Goal: Information Seeking & Learning: Learn about a topic

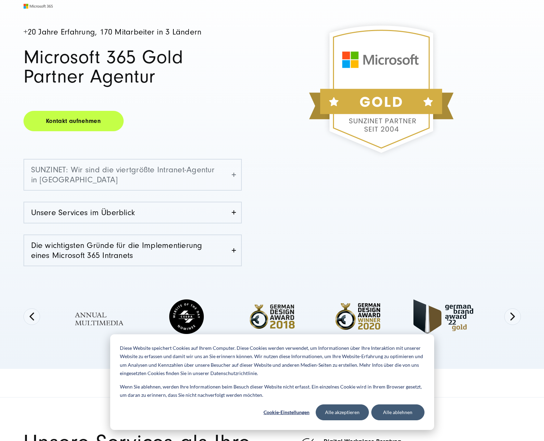
scroll to position [104, 0]
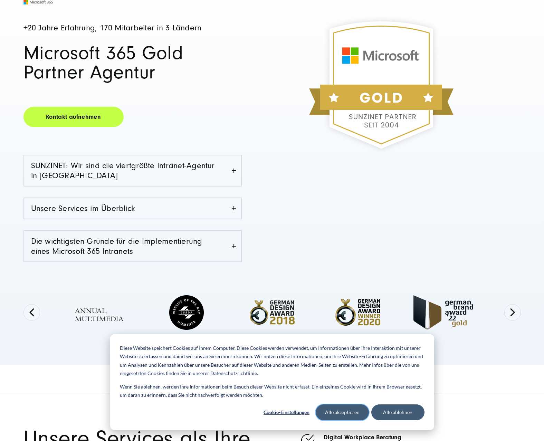
click at [338, 414] on button "Alle akzeptieren" at bounding box center [342, 412] width 53 height 16
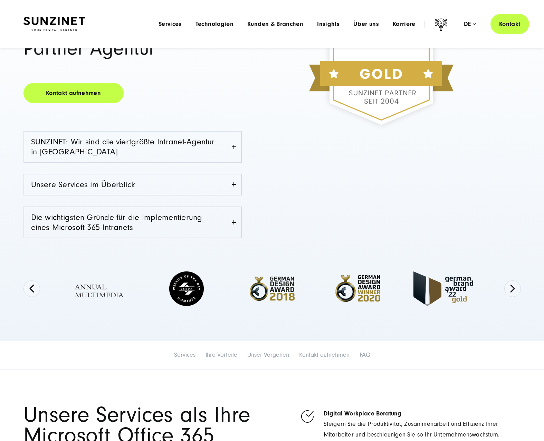
scroll to position [0, 0]
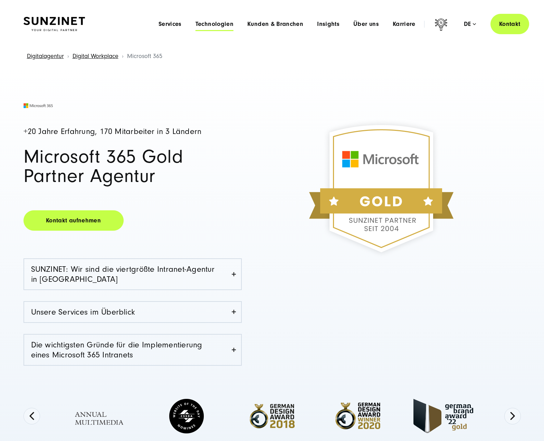
click at [213, 25] on span "Technologien" at bounding box center [214, 24] width 38 height 7
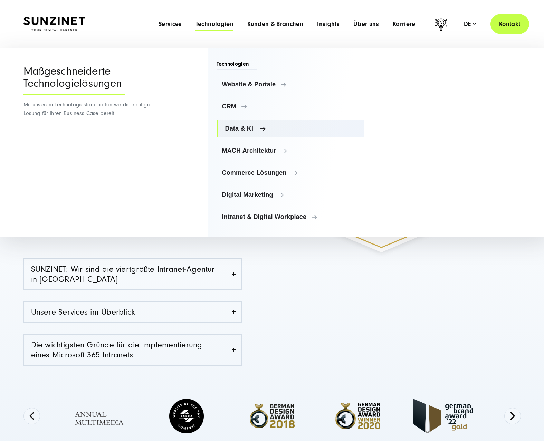
click at [244, 130] on span "Data & KI" at bounding box center [292, 128] width 134 height 7
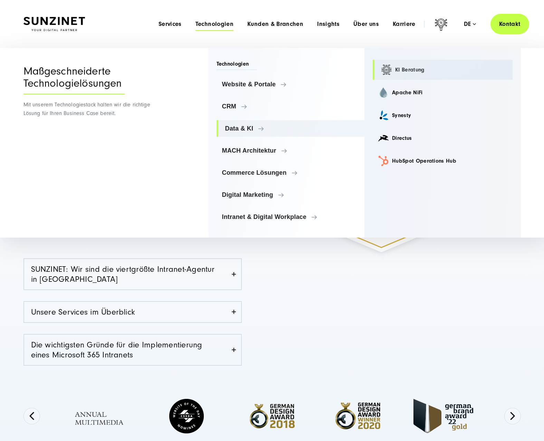
click at [414, 69] on link "KI Beratung" at bounding box center [443, 70] width 140 height 20
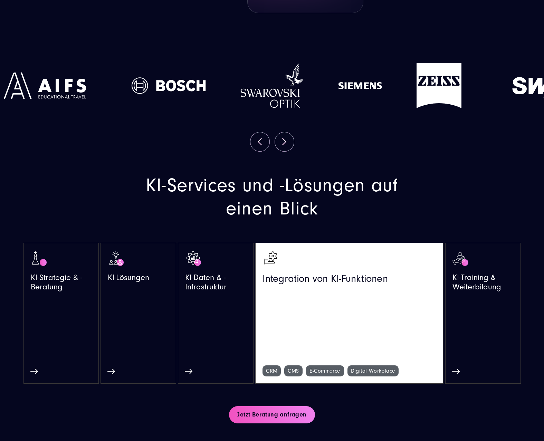
scroll to position [1277, 0]
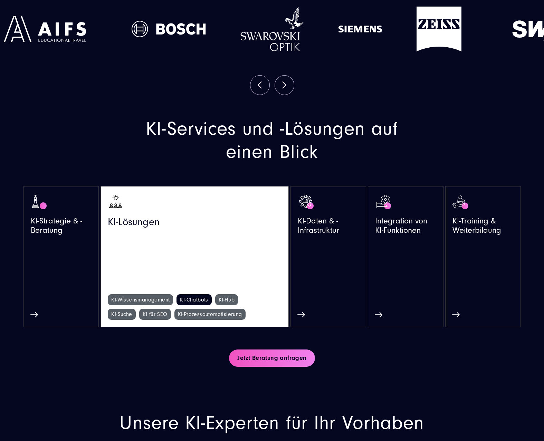
click at [195, 302] on link "KI-Chatbots" at bounding box center [193, 299] width 35 height 11
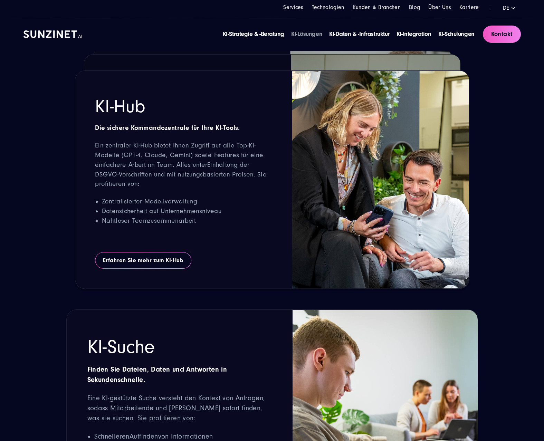
scroll to position [1346, 0]
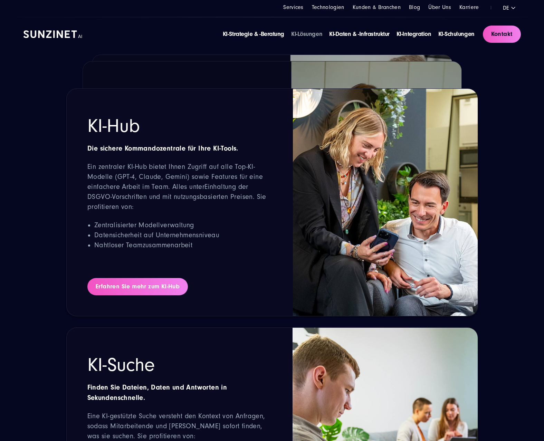
click at [162, 278] on link "Erfahren Sie mehr zum KI-Hub" at bounding box center [137, 286] width 100 height 17
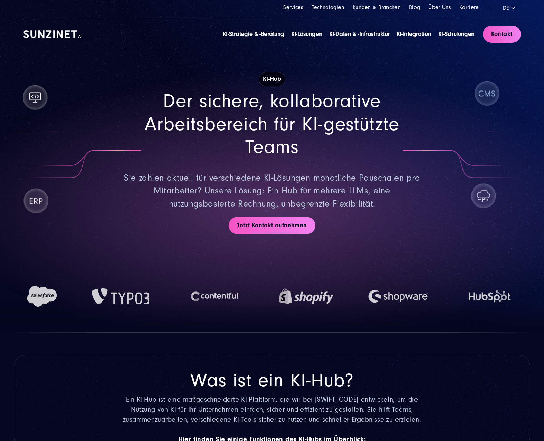
click at [65, 36] on img at bounding box center [52, 34] width 59 height 8
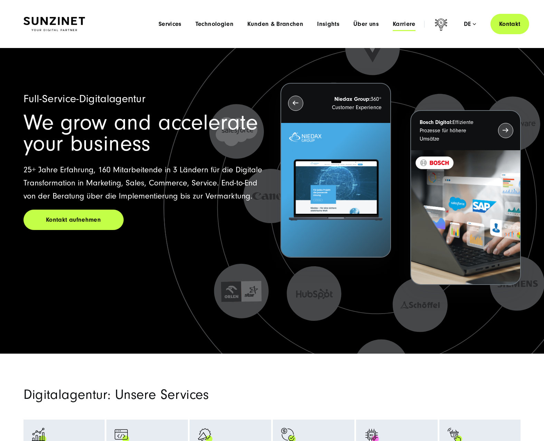
click at [407, 25] on span "Karriere" at bounding box center [404, 24] width 23 height 7
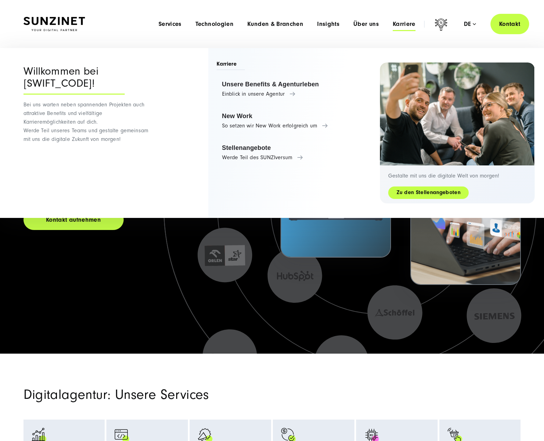
click at [424, 196] on link "Zu den Stellenangeboten" at bounding box center [428, 192] width 80 height 8
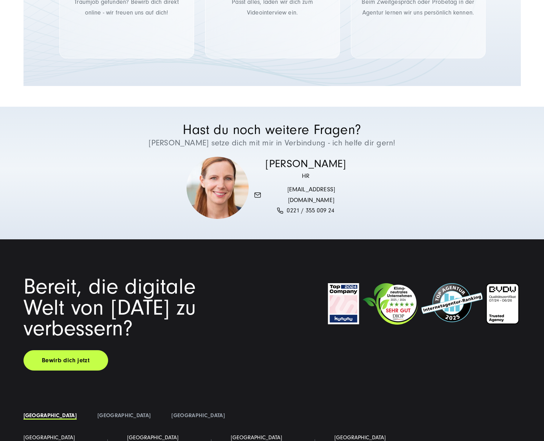
scroll to position [1511, 0]
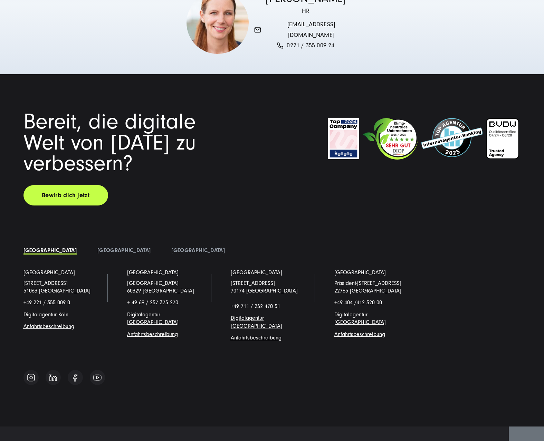
click at [41, 311] on link "Digitalagentur Köl" at bounding box center [44, 314] width 42 height 6
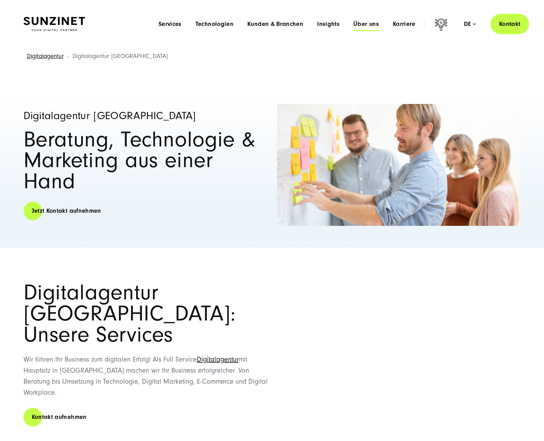
click at [360, 22] on span "Über uns" at bounding box center [366, 24] width 26 height 7
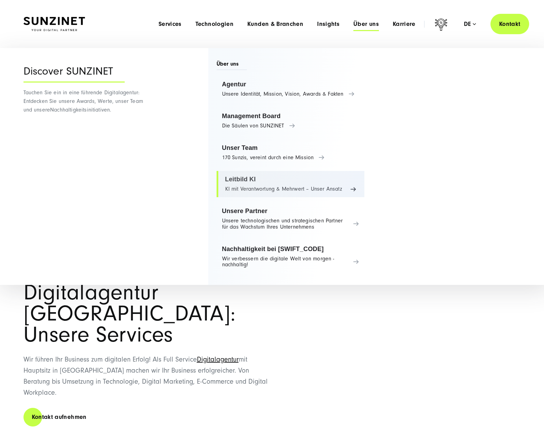
click at [241, 185] on link "Leitbild KI KI mit Verantwortung & Mehrwert – Unser Ansatz" at bounding box center [290, 184] width 148 height 26
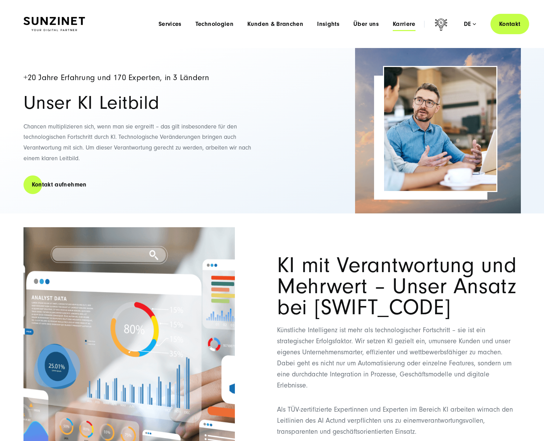
click at [407, 23] on span "Karriere" at bounding box center [404, 24] width 23 height 7
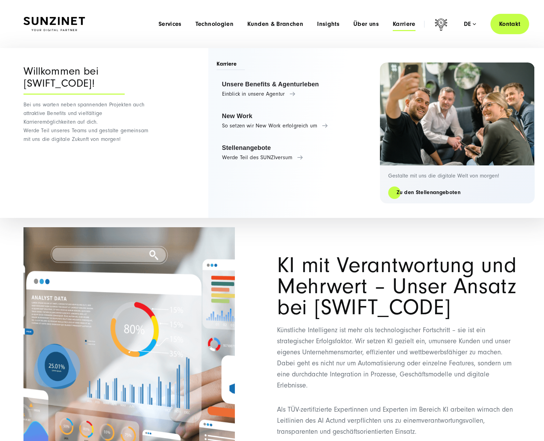
click at [58, 22] on img at bounding box center [53, 24] width 61 height 14
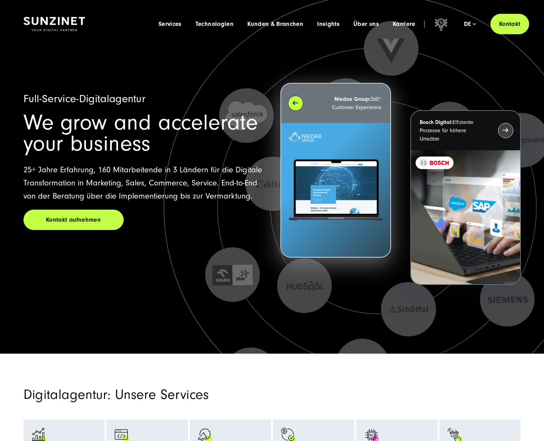
click at [369, 142] on img at bounding box center [335, 190] width 109 height 134
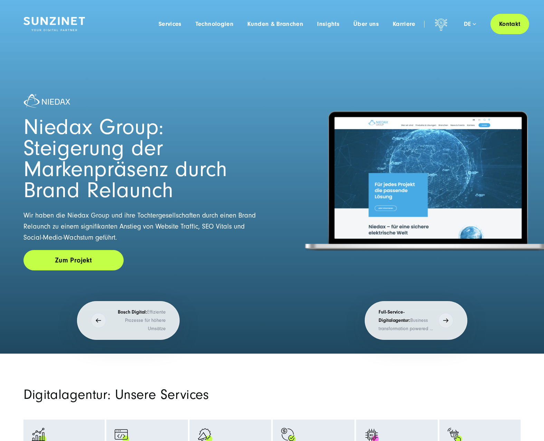
click at [75, 253] on link "Zum Projekt" at bounding box center [73, 260] width 100 height 20
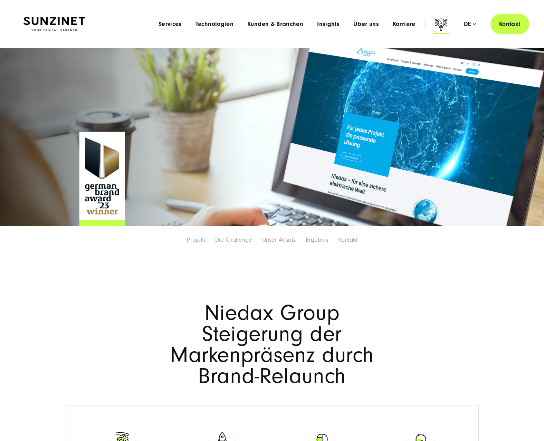
click at [440, 23] on icon at bounding box center [441, 25] width 17 height 17
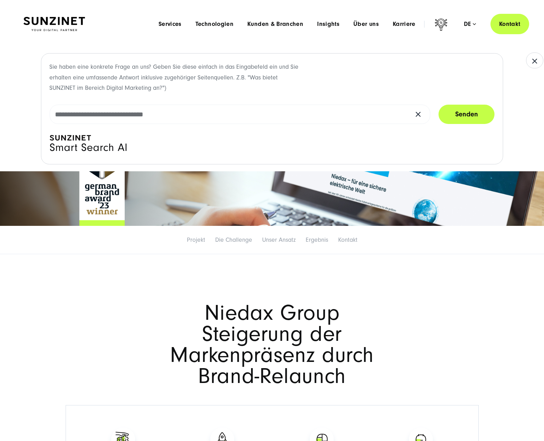
click at [125, 333] on div "Niedax Group Steigerung der Markenpräsenz durch Brand-Relaunch" at bounding box center [272, 344] width 544 height 119
click at [539, 59] on button "button" at bounding box center [534, 60] width 17 height 16
